Goal: Transaction & Acquisition: Purchase product/service

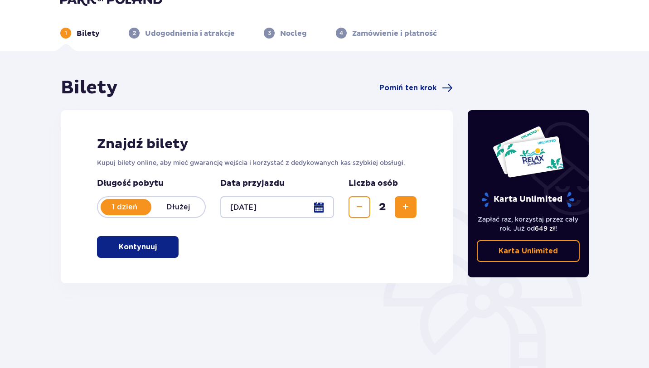
scroll to position [25, 0]
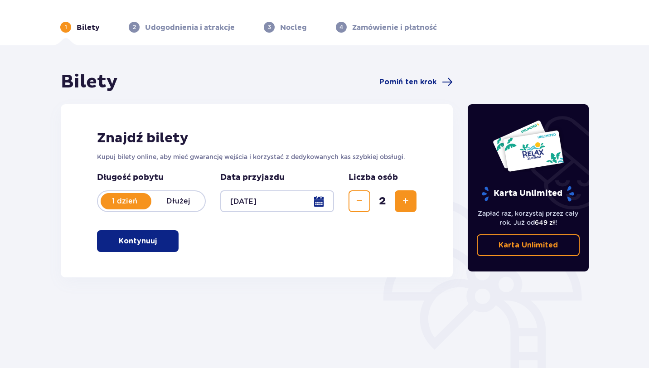
click at [171, 237] on button "Kontynuuj" at bounding box center [138, 241] width 82 height 22
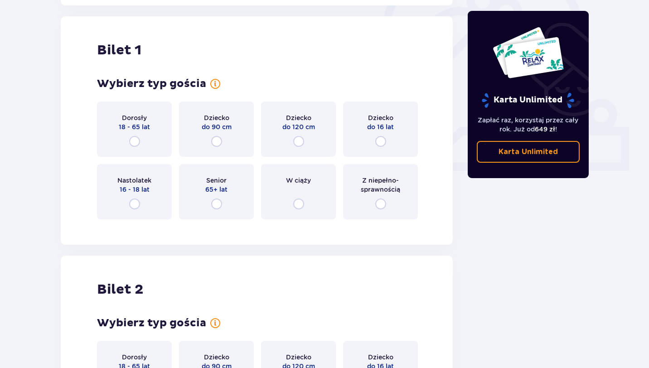
scroll to position [303, 0]
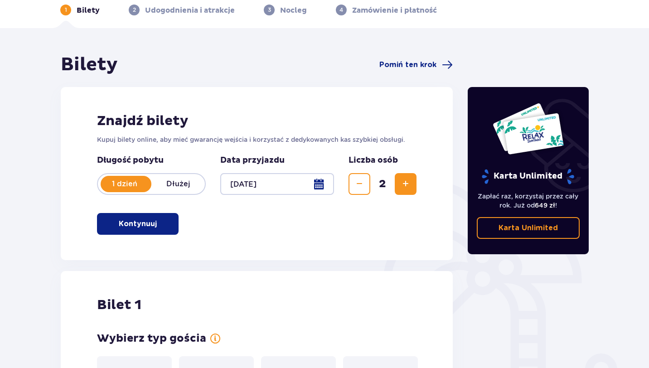
click at [409, 180] on span "Zwiększ" at bounding box center [405, 184] width 11 height 11
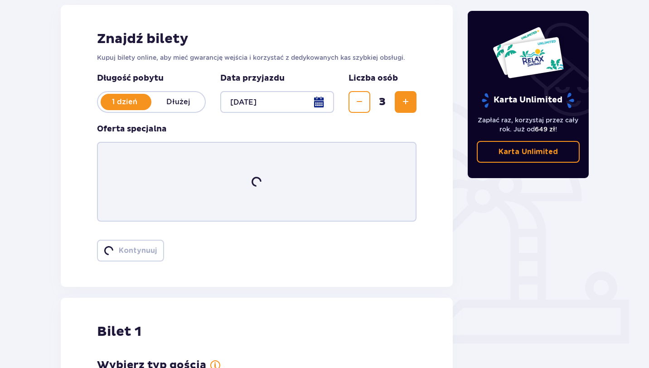
click at [409, 180] on div "Długość pobytu 1 dzień Dłużej Pobyt powyżej 1 dnia Data przyjazdu 12.10.25 Licz…" at bounding box center [257, 153] width 320 height 160
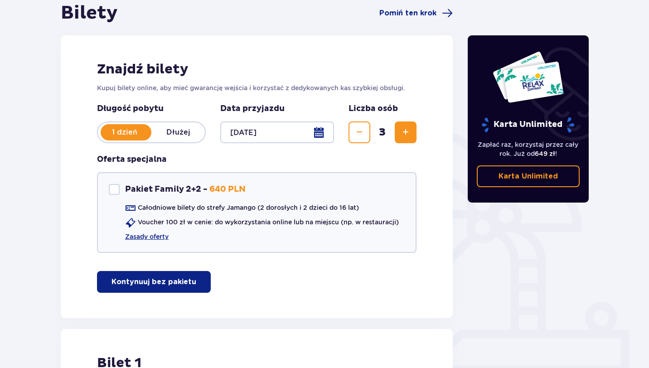
click at [414, 135] on button "Zwiększ" at bounding box center [406, 133] width 22 height 22
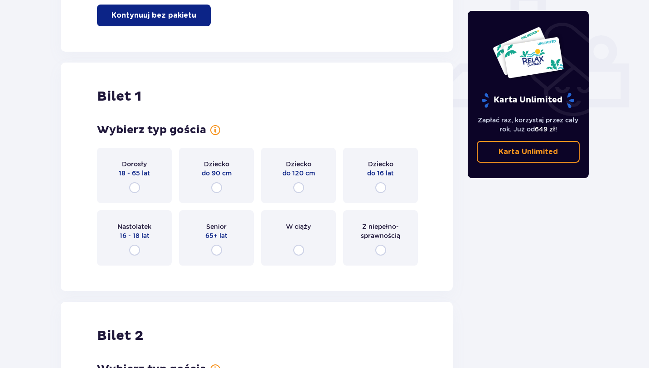
scroll to position [362, 0]
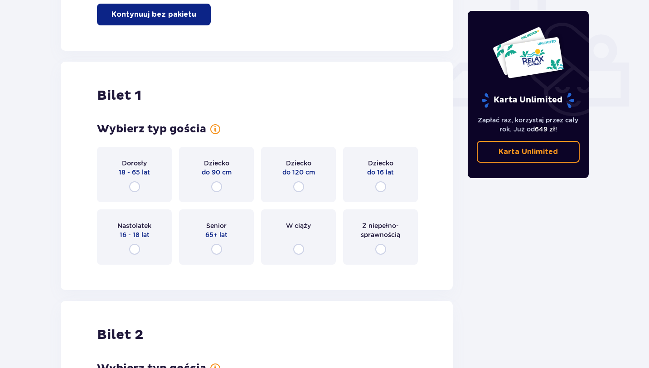
click at [127, 183] on div "Dorosły 18 - 65 lat" at bounding box center [134, 174] width 75 height 55
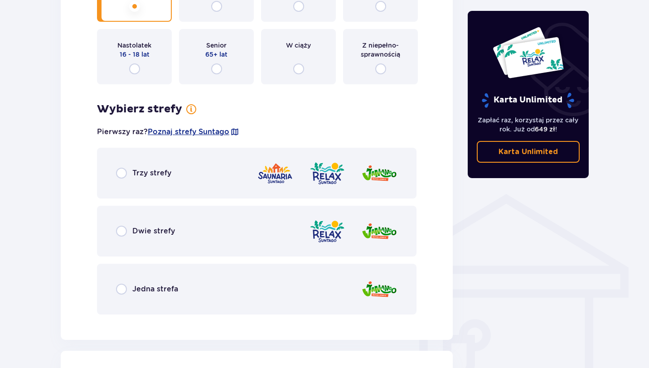
scroll to position [552, 0]
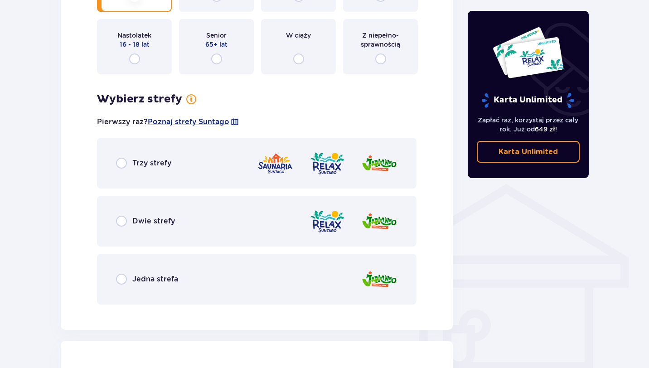
click at [132, 278] on div "Jedna strefa" at bounding box center [147, 279] width 62 height 11
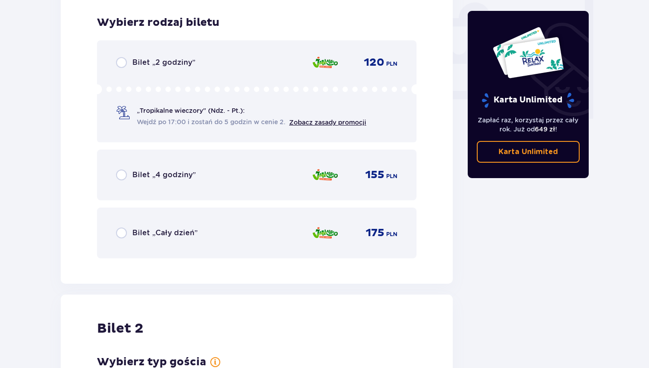
scroll to position [858, 0]
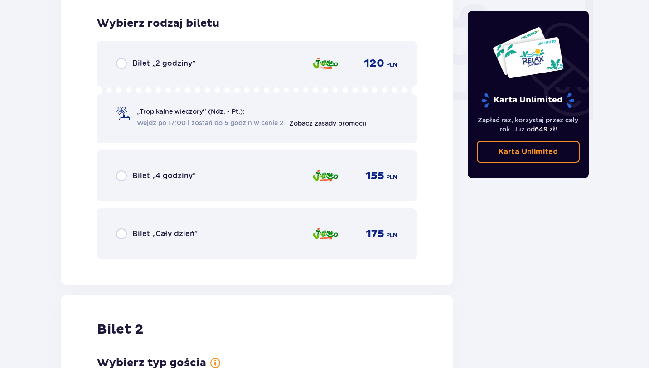
click at [133, 175] on span "Bilet „4 godziny”" at bounding box center [163, 176] width 63 height 10
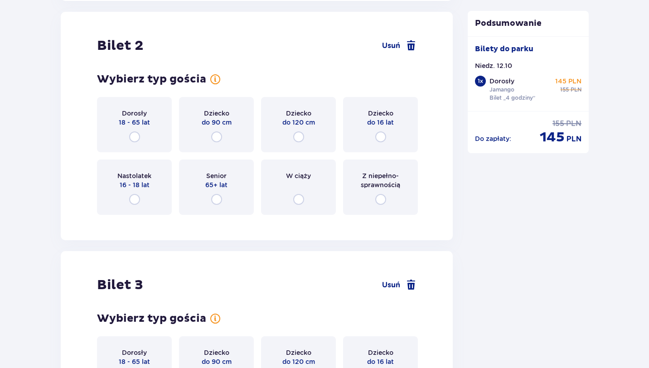
scroll to position [1143, 0]
click at [134, 131] on input "radio" at bounding box center [134, 136] width 11 height 11
radio input "true"
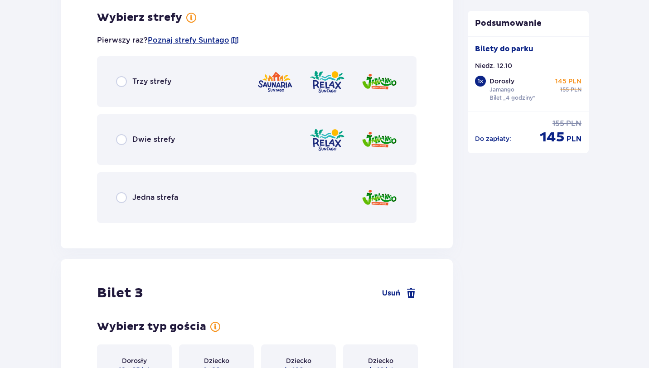
click at [130, 196] on div "Jedna strefa" at bounding box center [147, 197] width 62 height 11
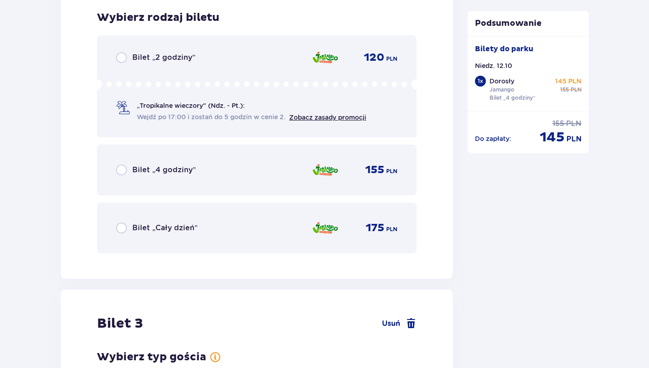
click at [132, 175] on div "Bilet „4 godziny” 155 PLN" at bounding box center [257, 169] width 282 height 19
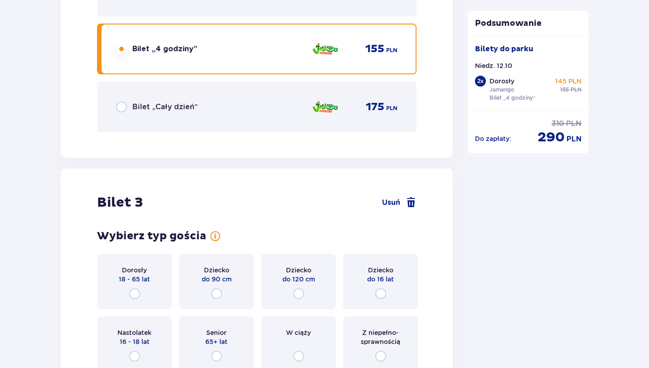
scroll to position [1814, 0]
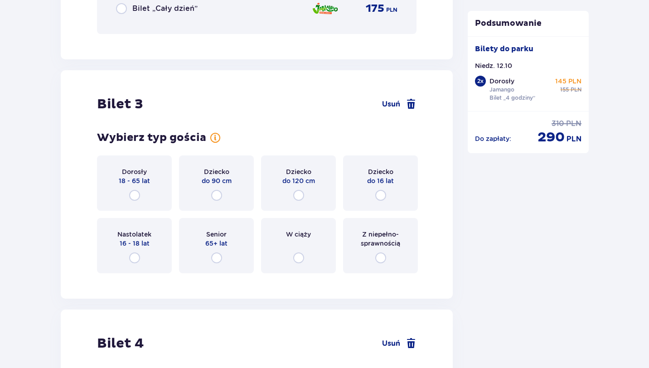
click at [230, 192] on div "Dziecko do 90 cm" at bounding box center [216, 183] width 75 height 55
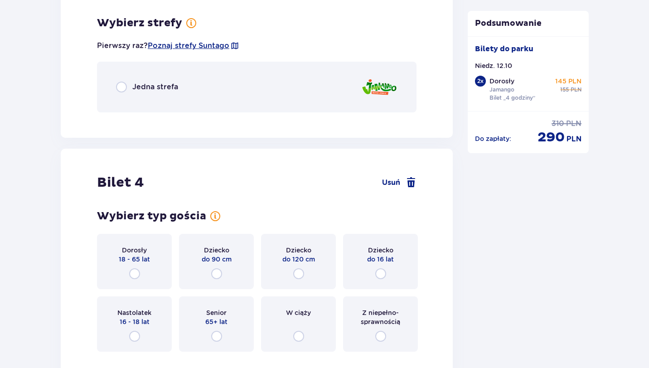
scroll to position [2095, 0]
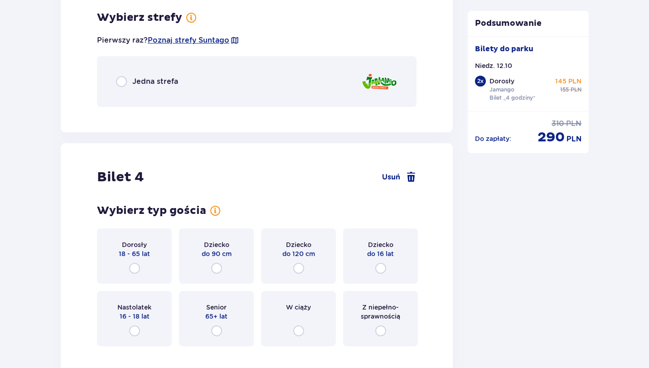
click at [180, 83] on div "Jedna strefa" at bounding box center [257, 81] width 320 height 51
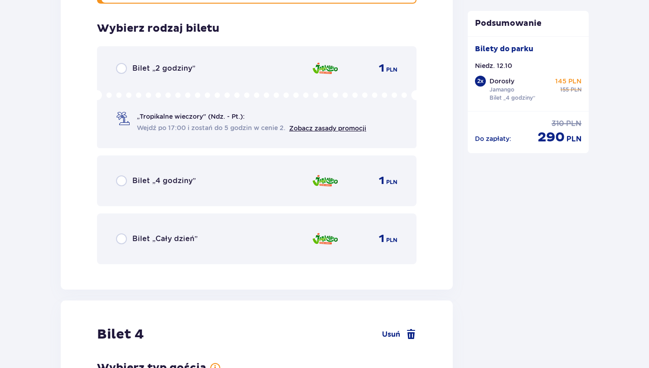
scroll to position [2193, 0]
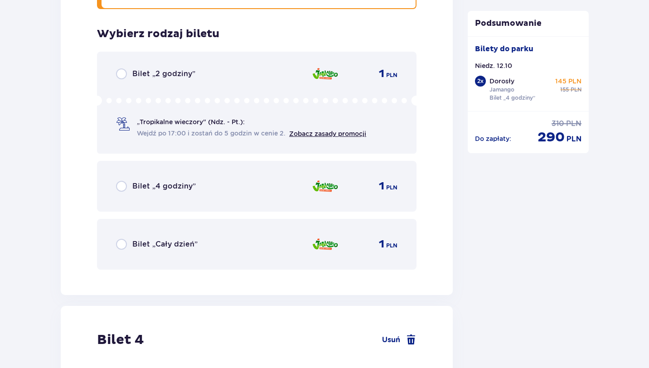
click at [214, 195] on div "Bilet „4 godziny” 1 PLN" at bounding box center [257, 186] width 282 height 19
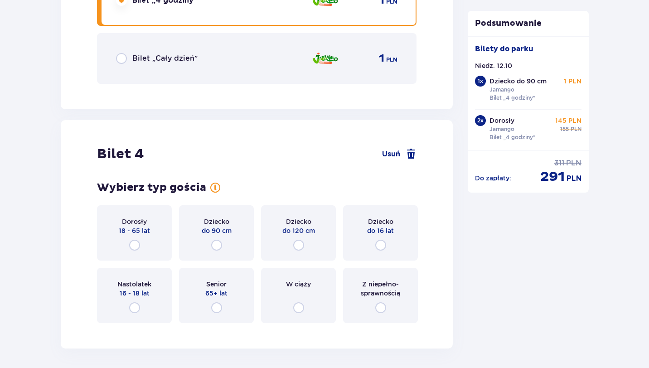
scroll to position [2457, 0]
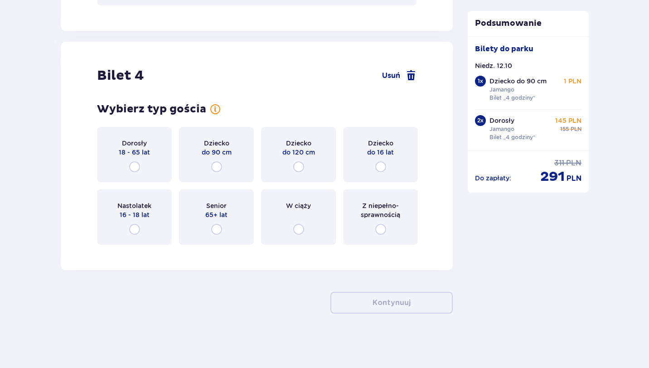
click at [290, 162] on div "Dziecko do 120 cm" at bounding box center [298, 154] width 75 height 55
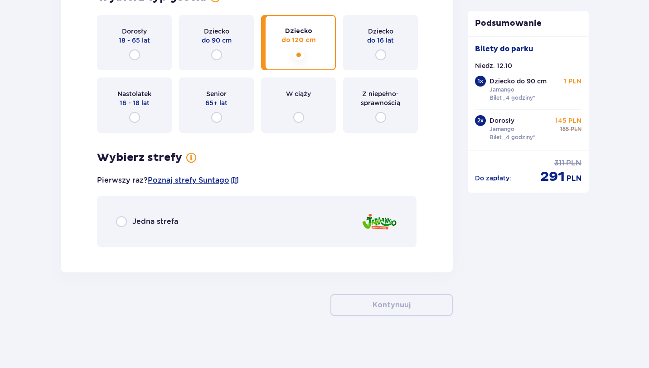
scroll to position [2571, 0]
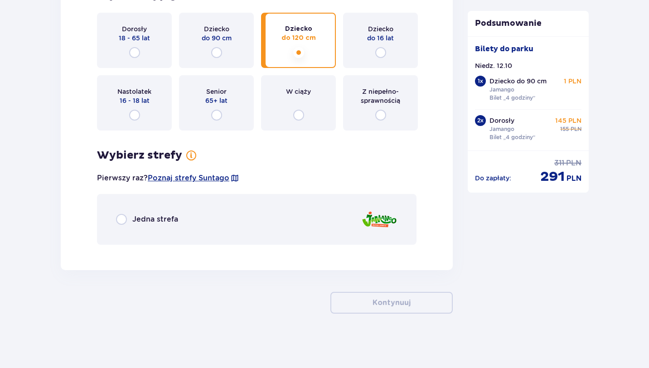
click at [235, 209] on div "Jedna strefa" at bounding box center [257, 219] width 320 height 51
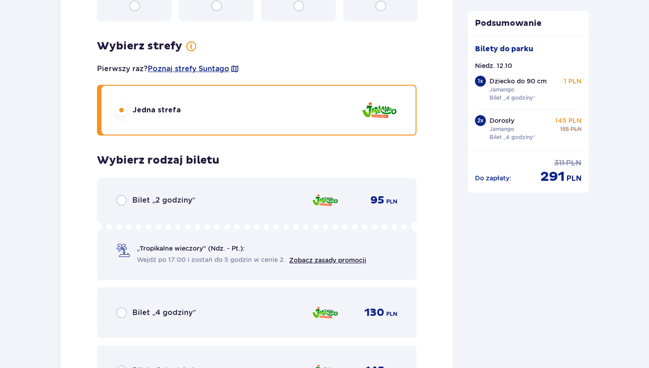
scroll to position [2790, 0]
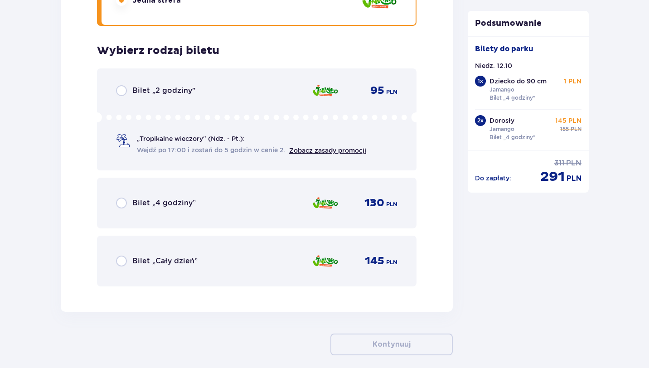
click at [146, 222] on div "Bilet „4 godziny” 130 PLN" at bounding box center [257, 203] width 320 height 51
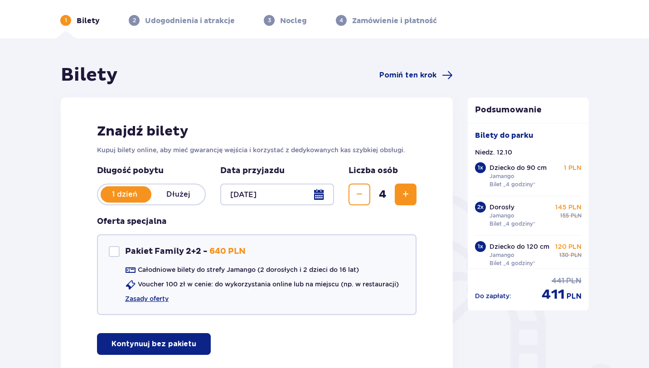
scroll to position [68, 0]
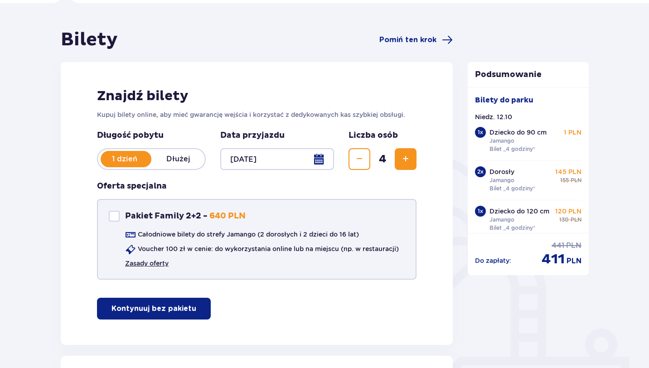
click at [148, 266] on link "Zasady oferty" at bounding box center [147, 263] width 44 height 9
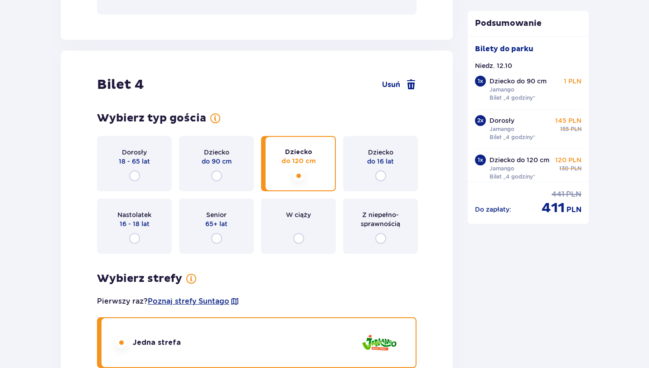
scroll to position [2454, 0]
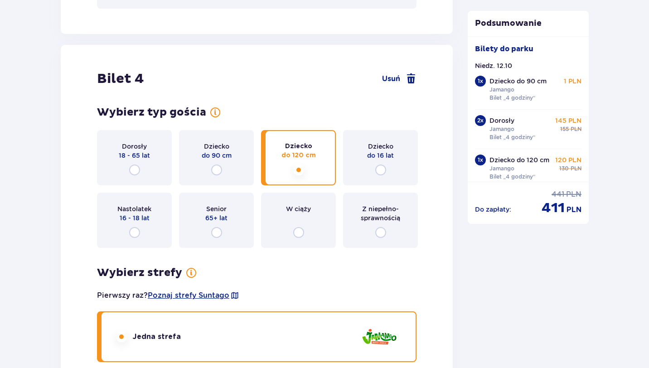
click at [379, 169] on input "radio" at bounding box center [380, 170] width 11 height 11
radio input "true"
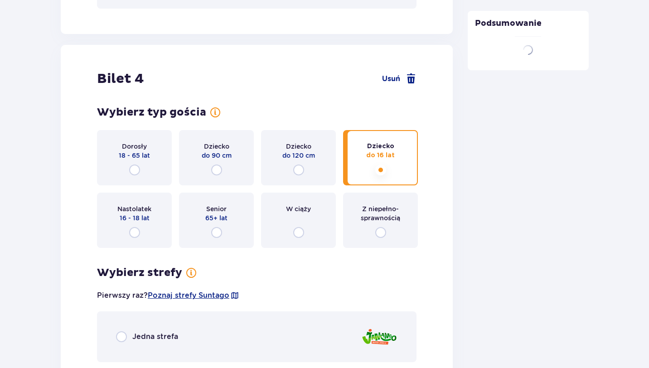
scroll to position [2571, 0]
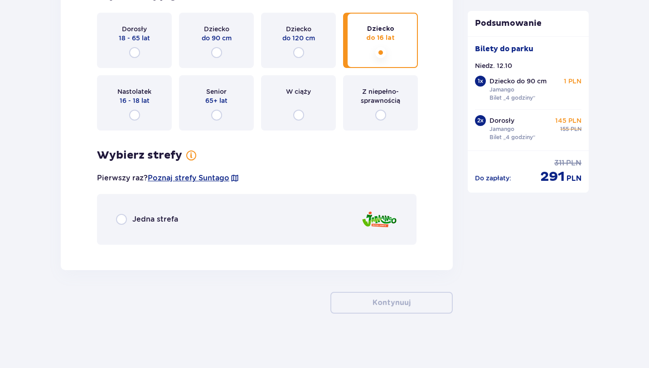
click at [280, 240] on div "Jedna strefa" at bounding box center [257, 219] width 320 height 51
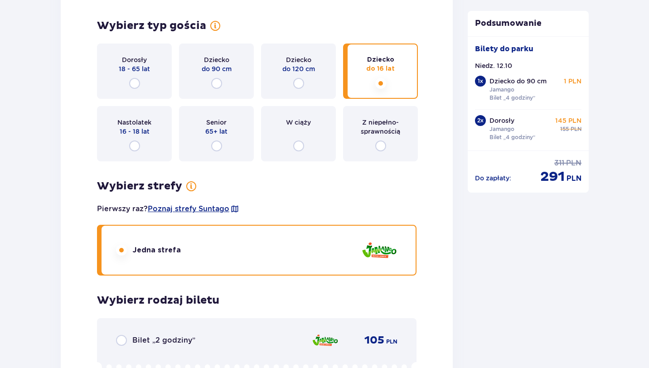
scroll to position [2515, 0]
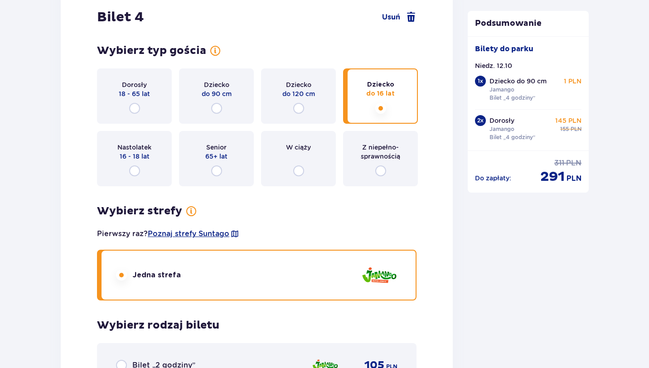
click at [229, 103] on div "Dziecko do 90 cm" at bounding box center [216, 95] width 75 height 55
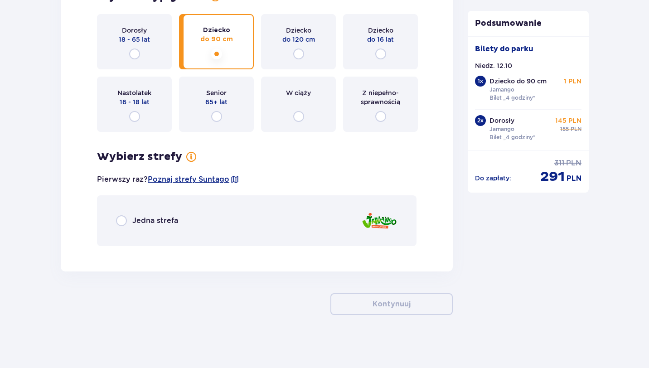
scroll to position [2571, 0]
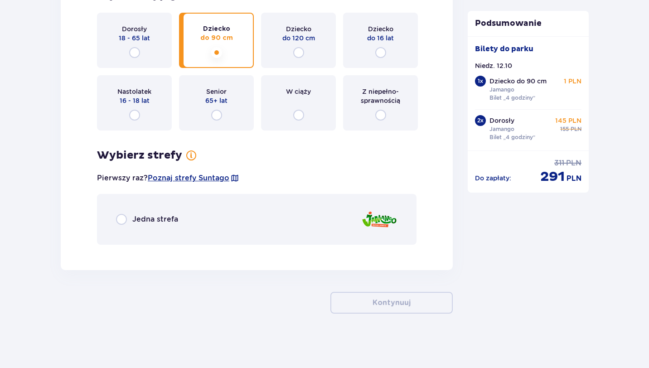
click at [251, 243] on div "Jedna strefa" at bounding box center [257, 219] width 320 height 51
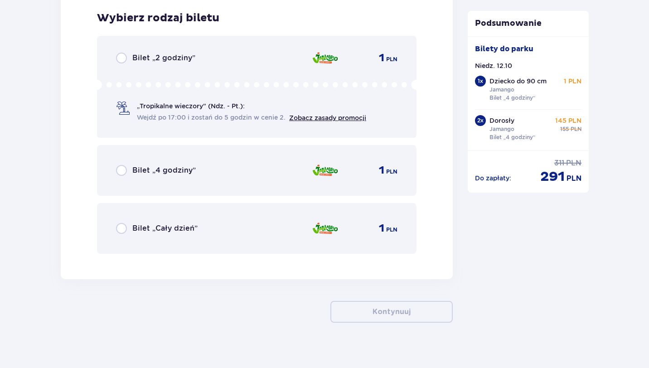
scroll to position [2823, 0]
click at [242, 172] on div "Bilet „4 godziny” 1 PLN" at bounding box center [257, 169] width 282 height 19
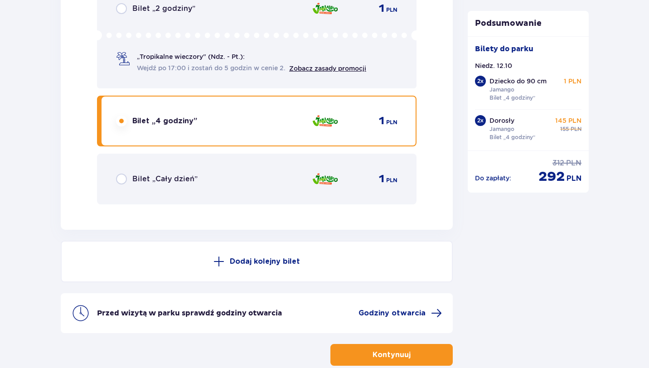
scroll to position [2924, 0]
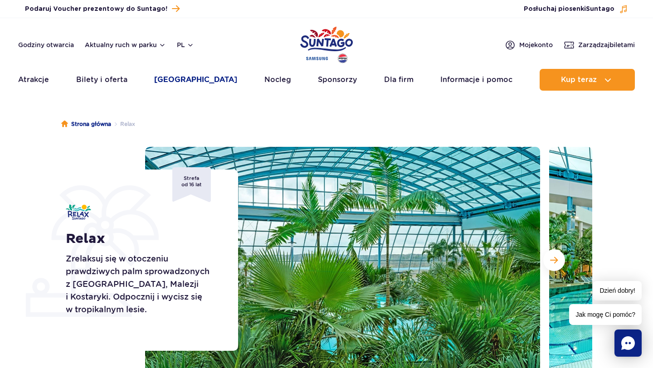
click at [184, 83] on link "[GEOGRAPHIC_DATA]" at bounding box center [195, 80] width 83 height 22
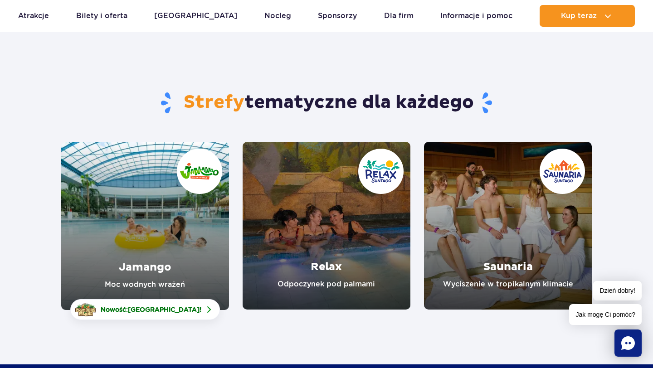
scroll to position [33, 0]
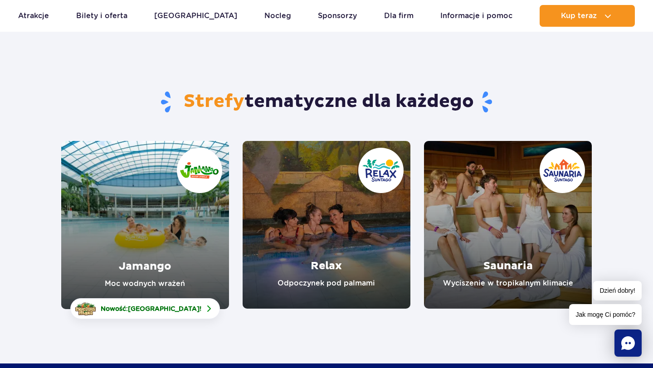
click at [172, 223] on link "Jamango" at bounding box center [145, 225] width 168 height 168
click at [328, 247] on link "Relax" at bounding box center [327, 225] width 168 height 168
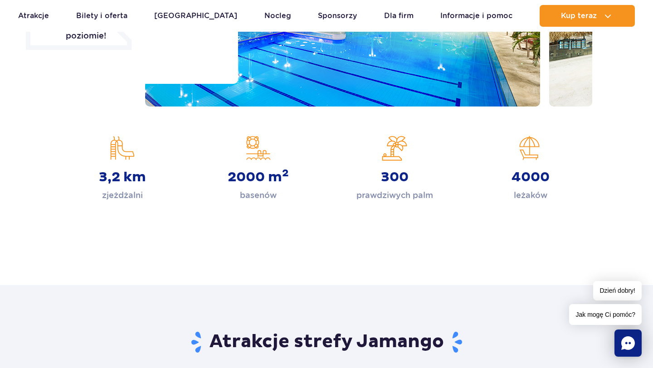
scroll to position [229, 0]
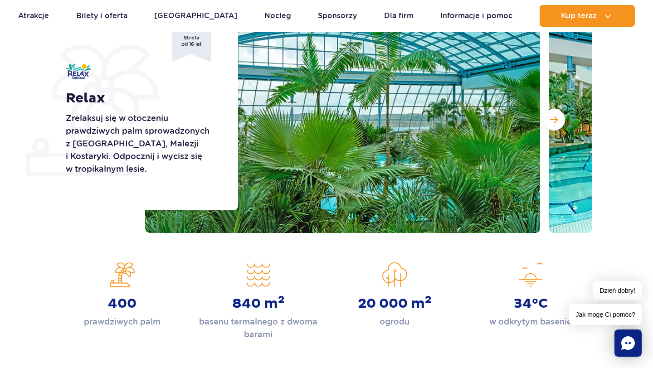
scroll to position [134, 0]
